Goal: Check status: Check status

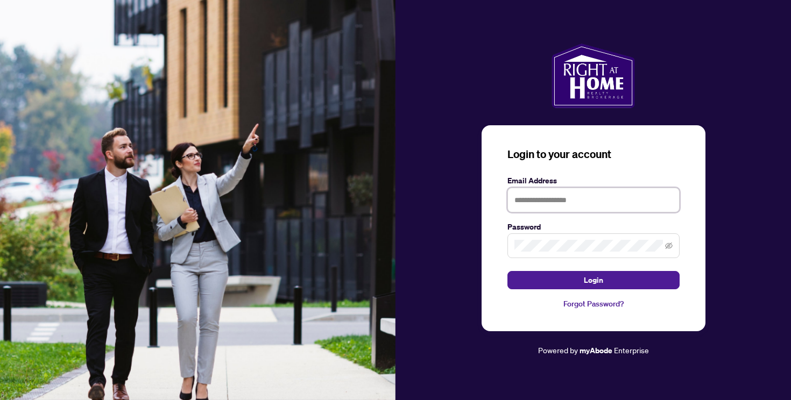
click at [539, 196] on input "text" at bounding box center [593, 200] width 172 height 25
type input "**********"
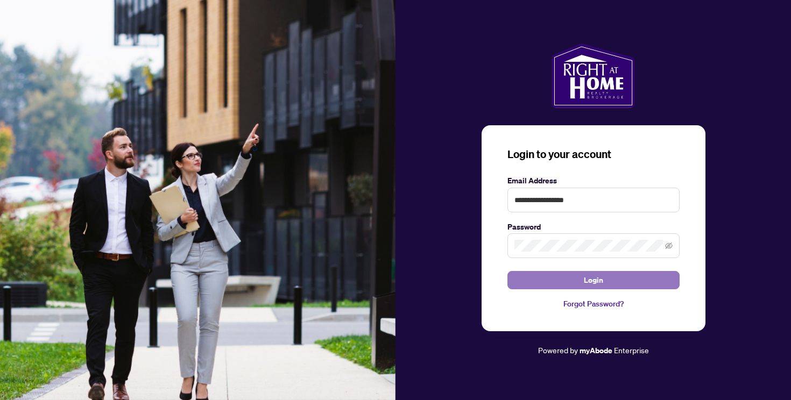
click at [589, 280] on span "Login" at bounding box center [593, 280] width 19 height 17
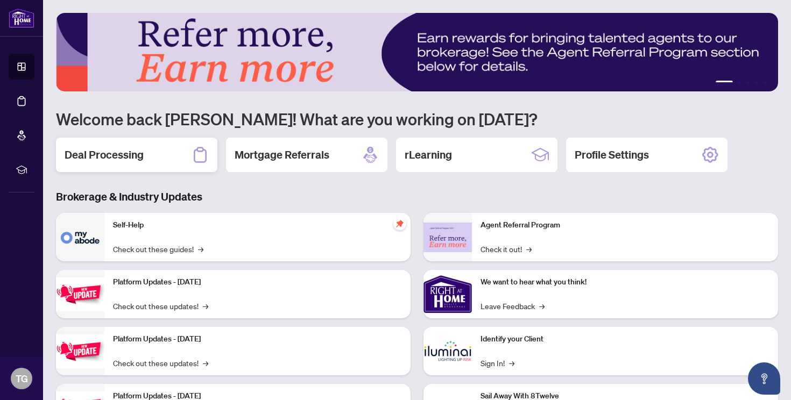
click at [137, 157] on h2 "Deal Processing" at bounding box center [104, 154] width 79 height 15
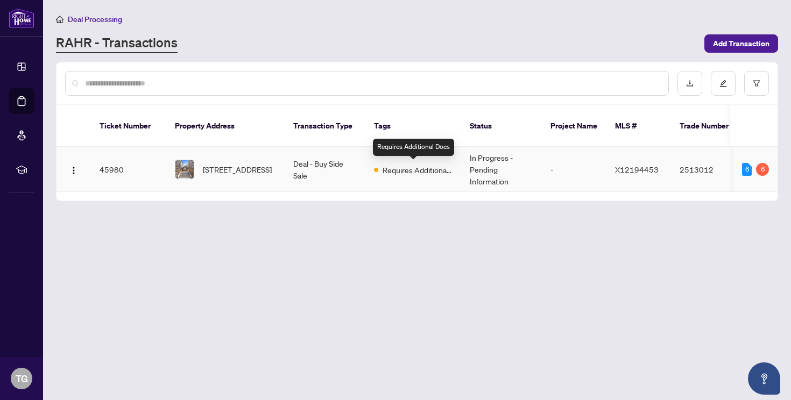
click at [412, 172] on span "Requires Additional Docs" at bounding box center [418, 170] width 70 height 12
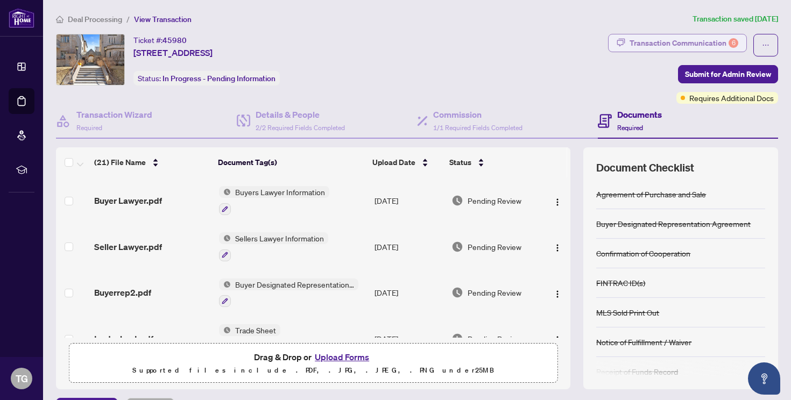
click at [663, 44] on div "Transaction Communication 6" at bounding box center [684, 42] width 109 height 17
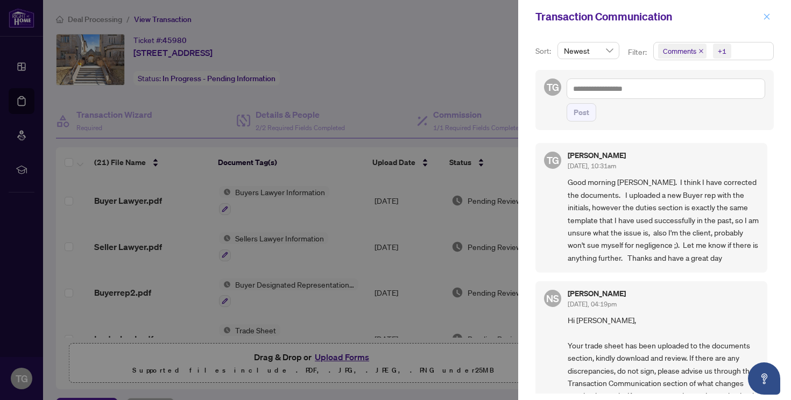
click at [766, 18] on icon "close" at bounding box center [767, 17] width 8 height 8
